Goal: Transaction & Acquisition: Download file/media

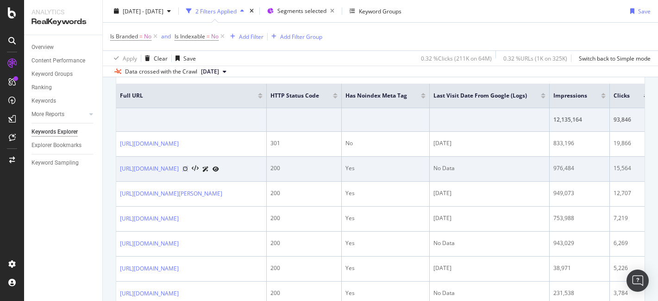
click at [188, 169] on icon at bounding box center [185, 169] width 6 height 6
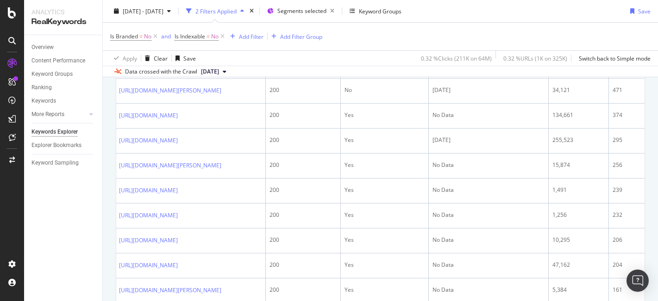
scroll to position [880, 0]
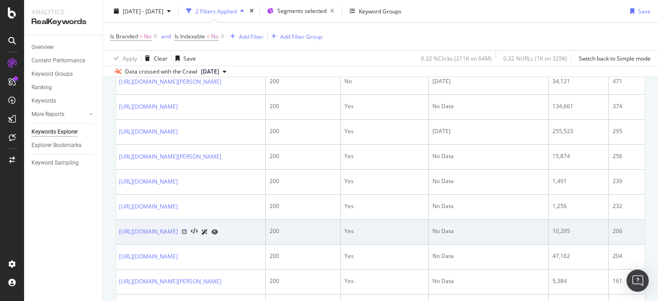
click at [187, 232] on icon at bounding box center [184, 232] width 6 height 6
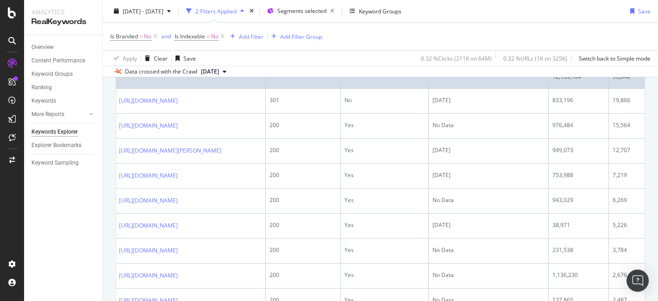
scroll to position [366, 0]
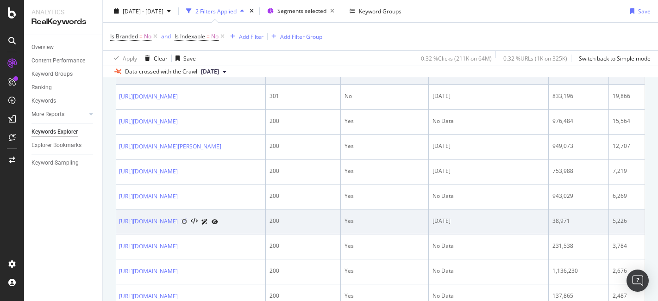
click at [187, 221] on icon at bounding box center [184, 222] width 6 height 6
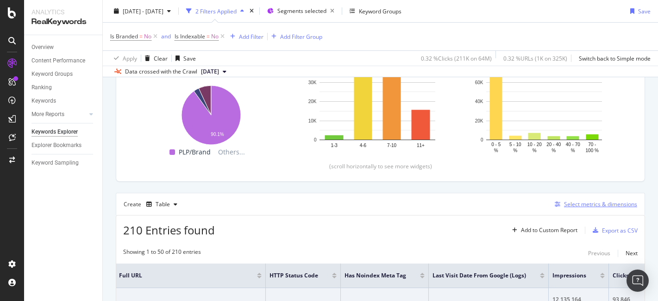
scroll to position [140, 0]
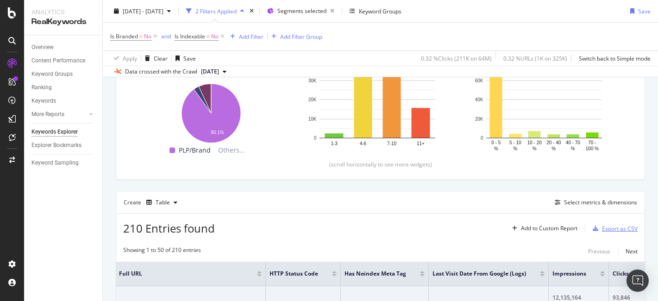
click at [609, 228] on div "Export as CSV" at bounding box center [620, 229] width 36 height 8
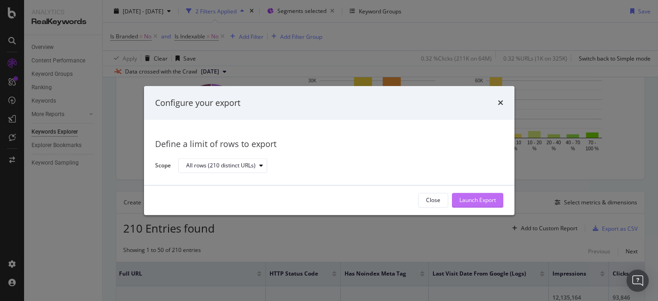
click at [486, 202] on div "Launch Export" at bounding box center [477, 201] width 37 height 8
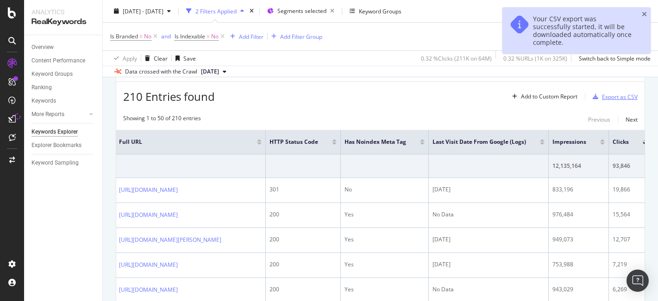
scroll to position [260, 0]
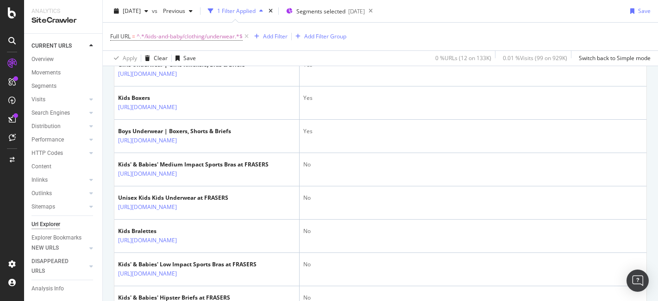
scroll to position [350, 0]
